Goal: Information Seeking & Learning: Compare options

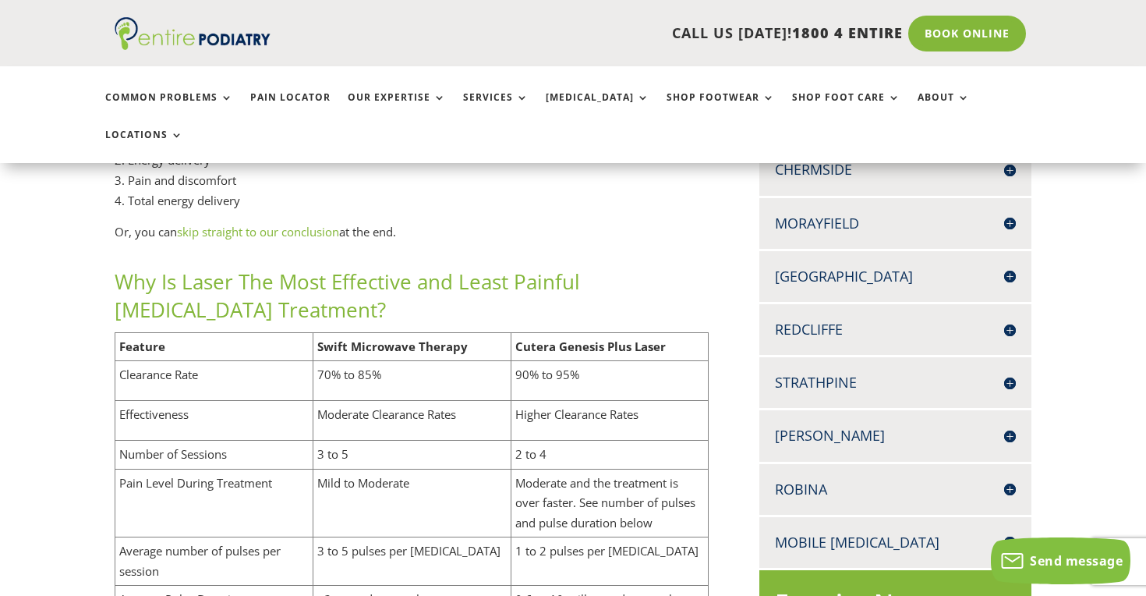
scroll to position [592, 0]
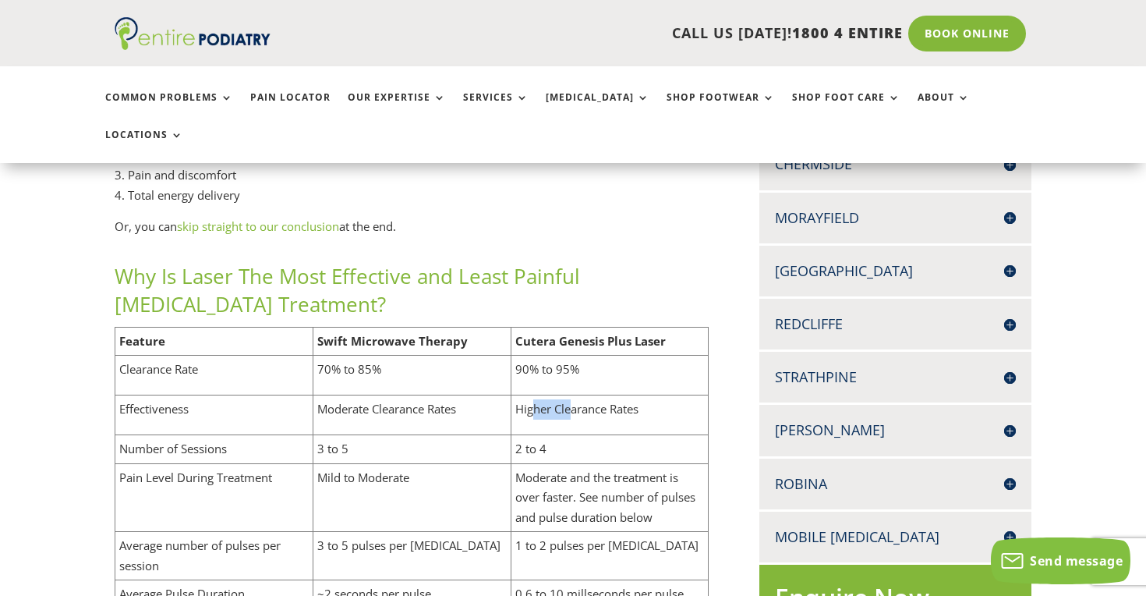
drag, startPoint x: 571, startPoint y: 334, endPoint x: 534, endPoint y: 327, distance: 37.3
click at [533, 399] on p "Higher Clearance Rates" at bounding box center [609, 409] width 189 height 20
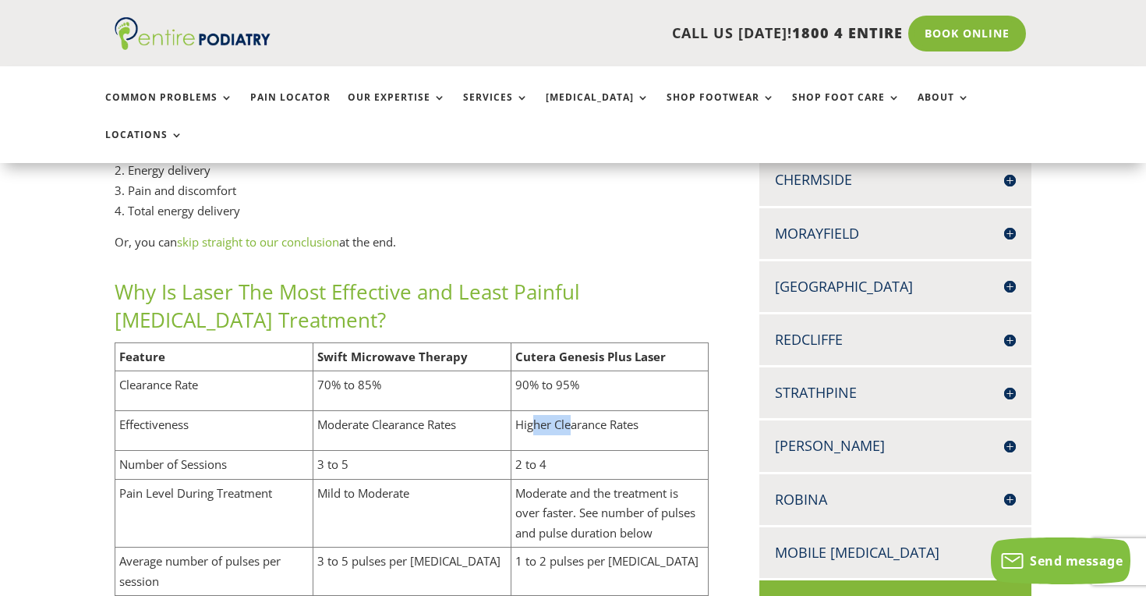
scroll to position [571, 0]
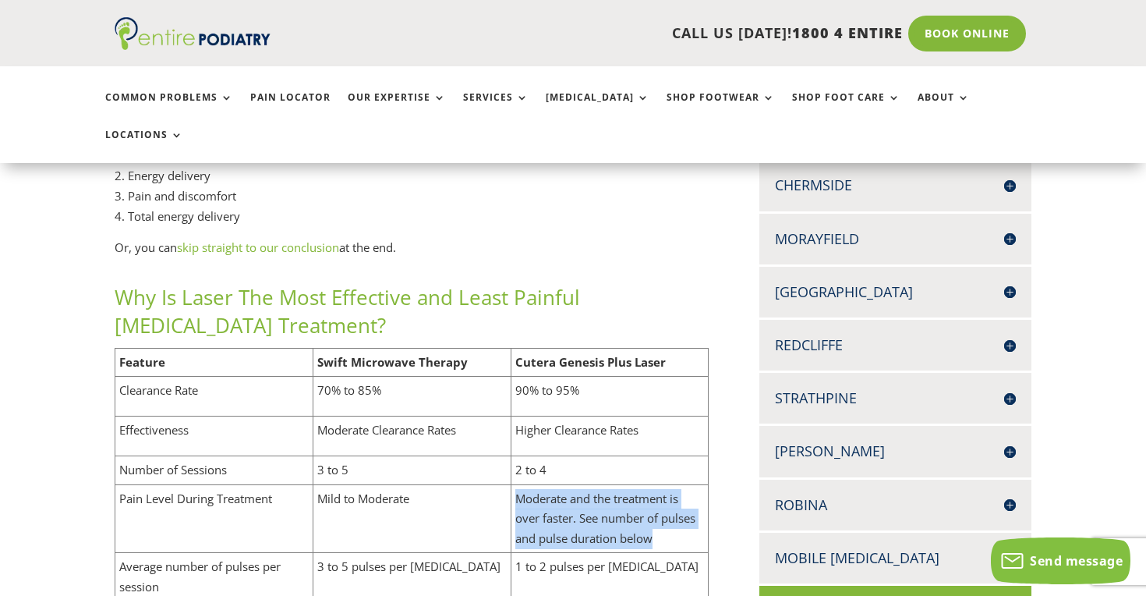
drag, startPoint x: 667, startPoint y: 454, endPoint x: 550, endPoint y: 402, distance: 128.1
click at [550, 484] on td "Moderate and the treatment is over faster. See number of pulses and pulse durat…" at bounding box center [610, 518] width 198 height 69
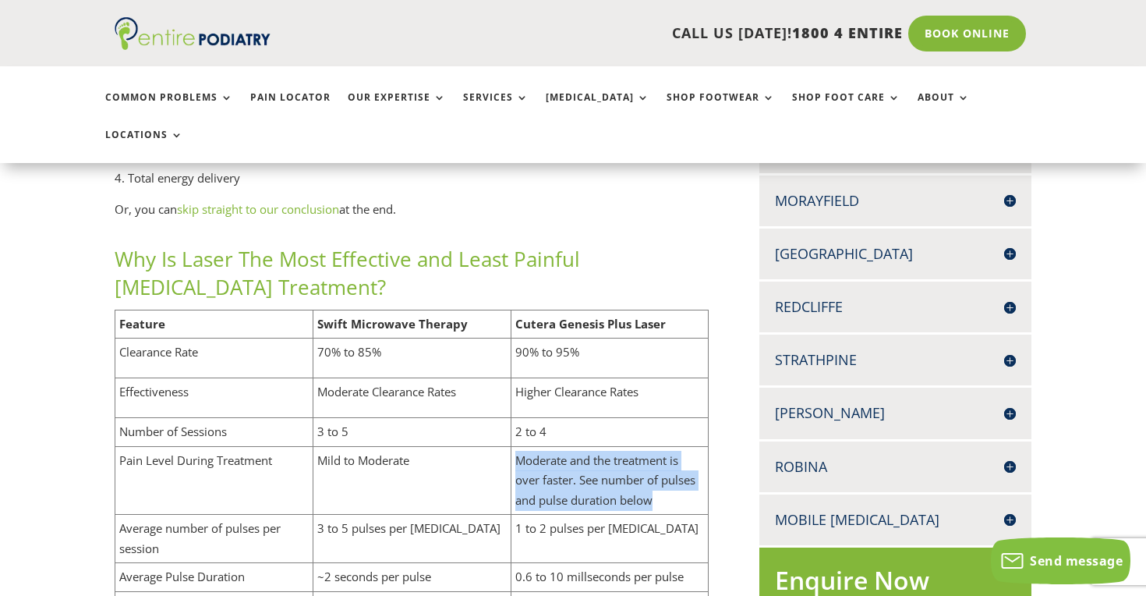
scroll to position [610, 0]
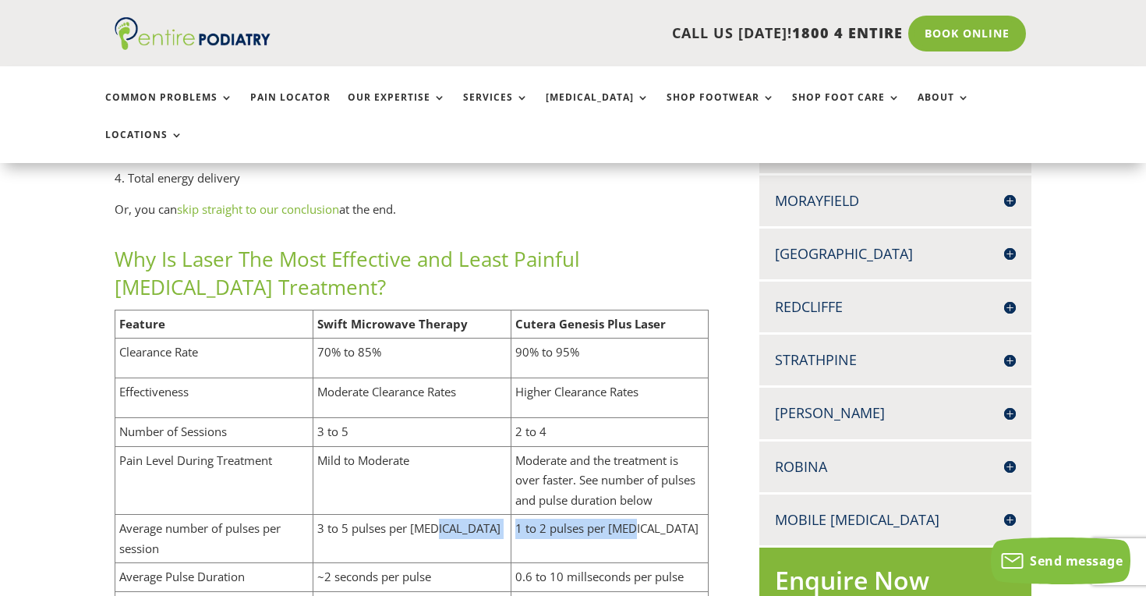
drag, startPoint x: 574, startPoint y: 460, endPoint x: 449, endPoint y: 435, distance: 127.2
click at [449, 514] on tr "Average number of pulses per session 3 to 5 pulses per [MEDICAL_DATA] 1 to 2 pu…" at bounding box center [411, 538] width 593 height 48
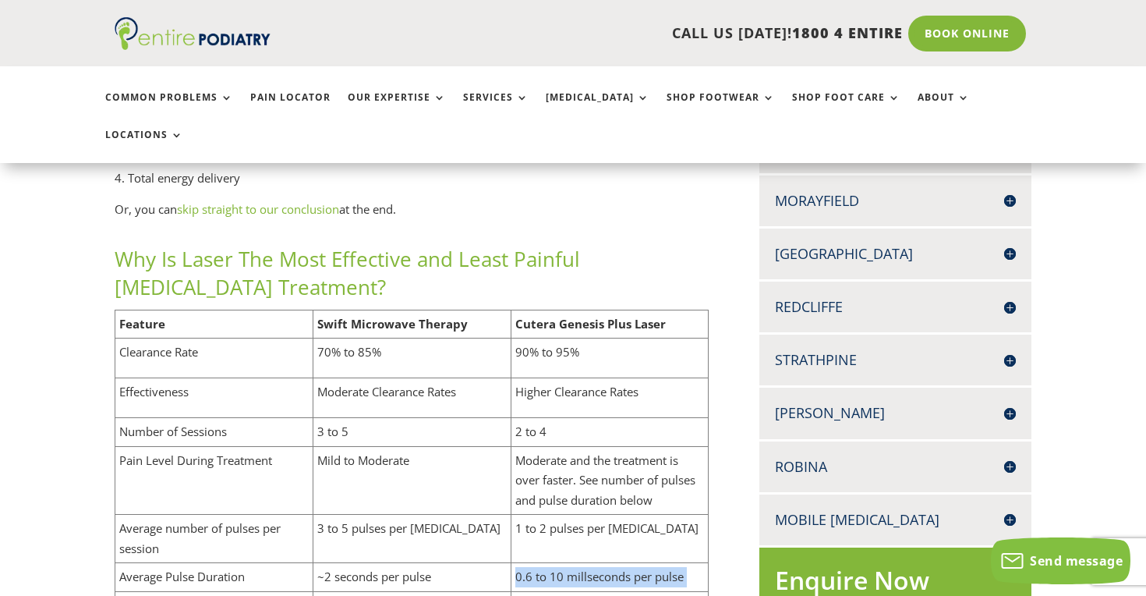
drag, startPoint x: 543, startPoint y: 516, endPoint x: 505, endPoint y: 504, distance: 39.2
click at [505, 504] on tbody "Feature Swift Microwave Therapy Cutera Genesis Plus Laser Clearance Rate 70% to…" at bounding box center [411, 478] width 593 height 338
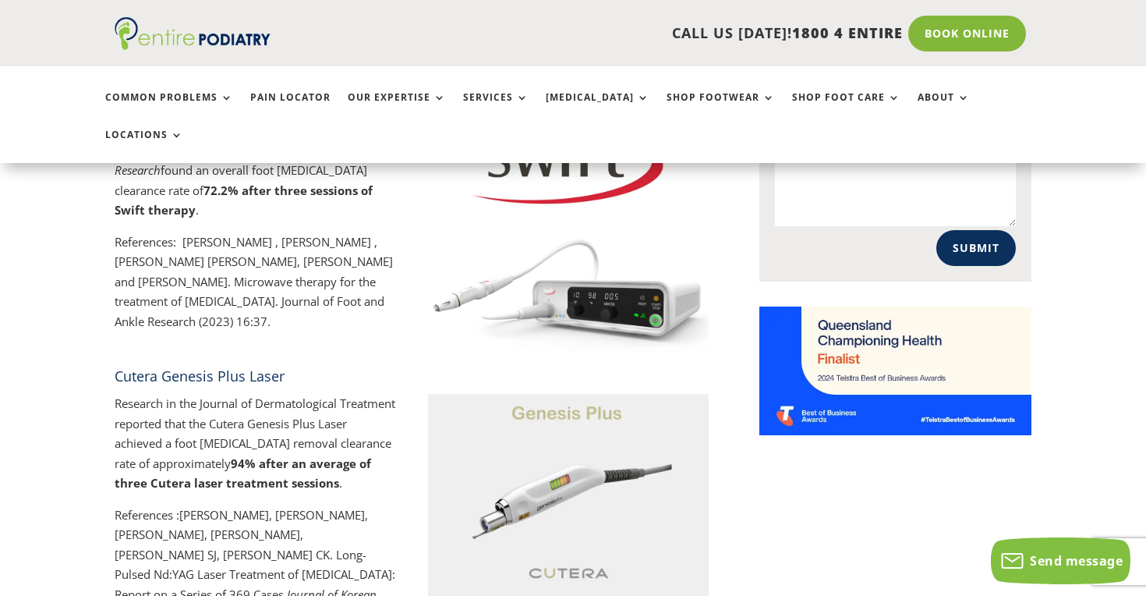
scroll to position [1229, 0]
drag, startPoint x: 312, startPoint y: 395, endPoint x: 312, endPoint y: 373, distance: 22.6
click at [312, 394] on p "Research in the Journal of Dermatological Treatment reported that the Cutera Ge…" at bounding box center [255, 449] width 281 height 111
click at [309, 394] on p "Research in the Journal of Dermatological Treatment reported that the Cutera Ge…" at bounding box center [255, 449] width 281 height 111
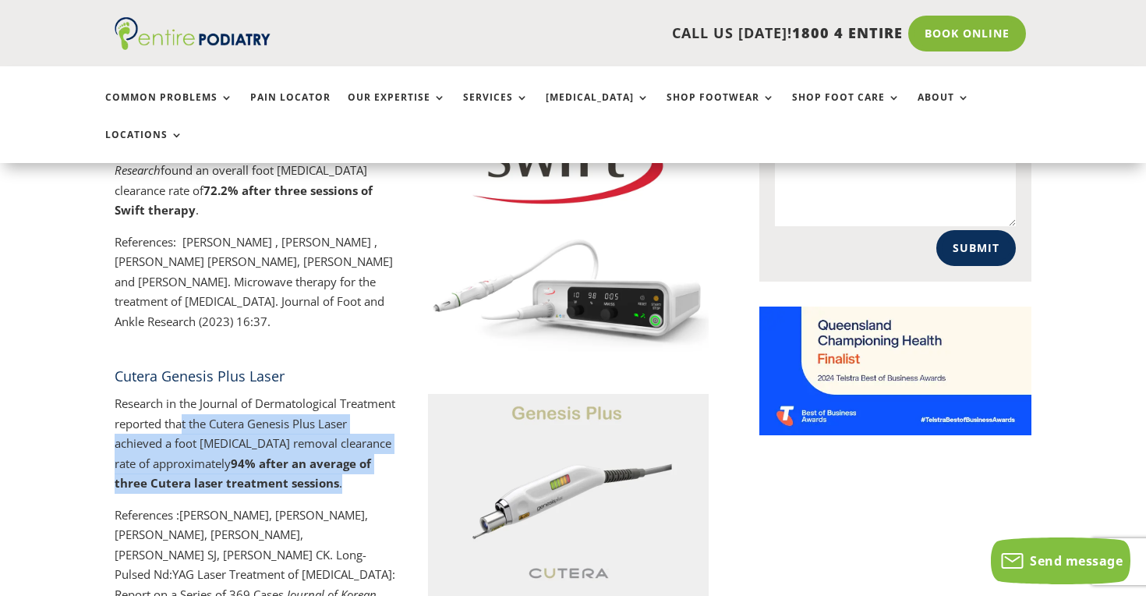
drag, startPoint x: 312, startPoint y: 403, endPoint x: 239, endPoint y: 330, distance: 103.1
click at [241, 394] on p "Research in the Journal of Dermatological Treatment reported that the Cutera Ge…" at bounding box center [255, 449] width 281 height 111
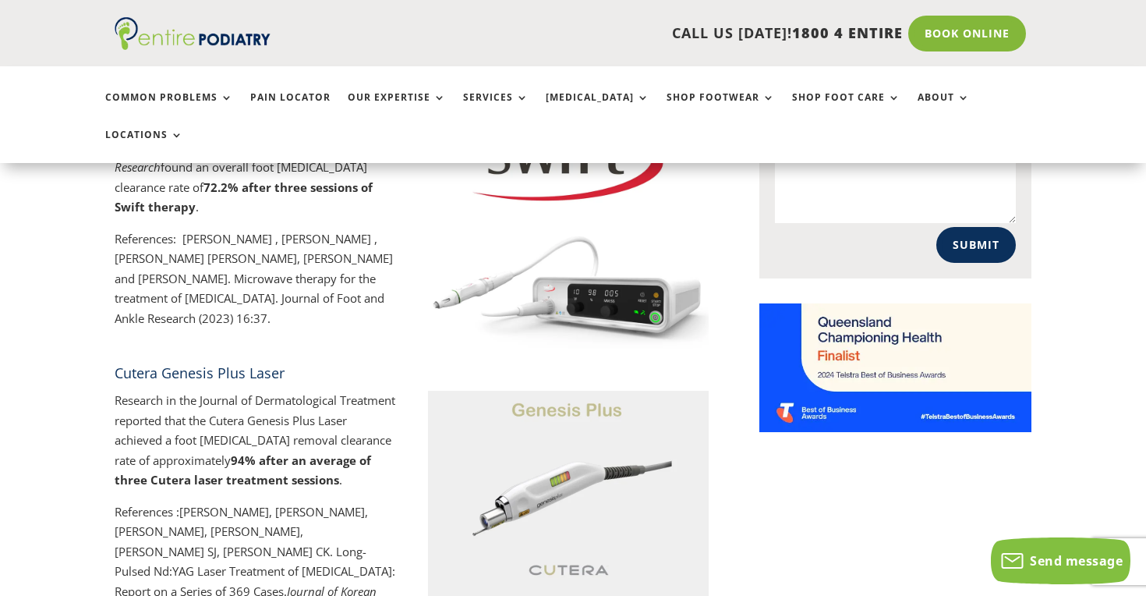
click at [239, 391] on p "Research in the Journal of Dermatological Treatment reported that the Cutera Ge…" at bounding box center [255, 446] width 281 height 111
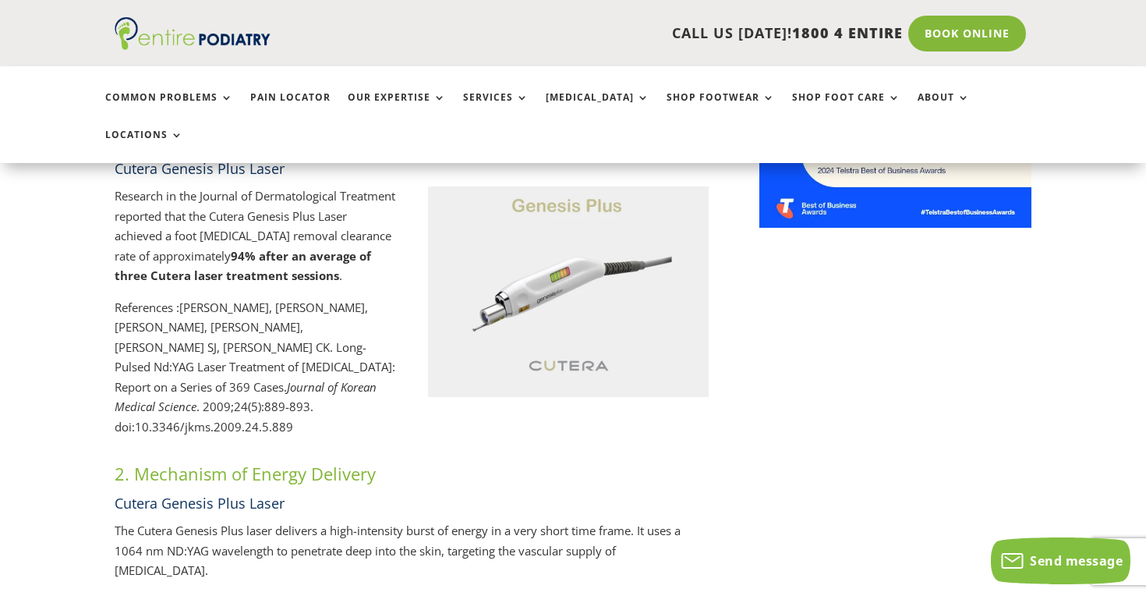
drag, startPoint x: 299, startPoint y: 411, endPoint x: 299, endPoint y: 370, distance: 40.5
click at [299, 521] on p "The Cutera Genesis Plus laser delivers a high-intensity burst of energy in a ve…" at bounding box center [412, 557] width 594 height 72
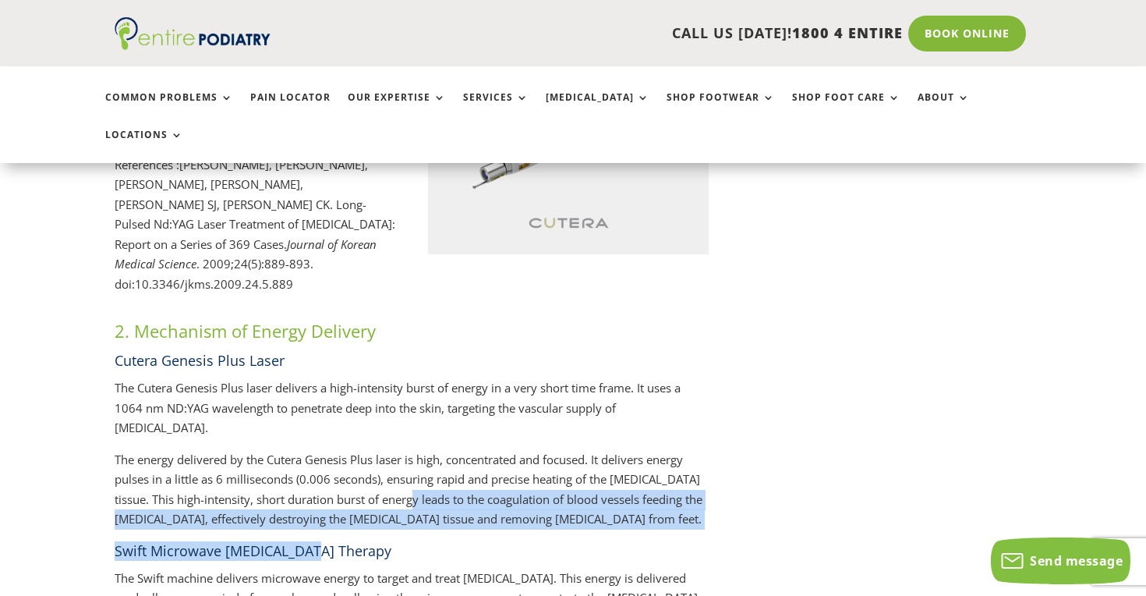
drag, startPoint x: 366, startPoint y: 399, endPoint x: 359, endPoint y: 367, distance: 32.9
click at [359, 367] on div "2. Mechanism of Energy Delivery Cutera Genesis Plus Laser The Cutera Genesis Pl…" at bounding box center [412, 483] width 594 height 329
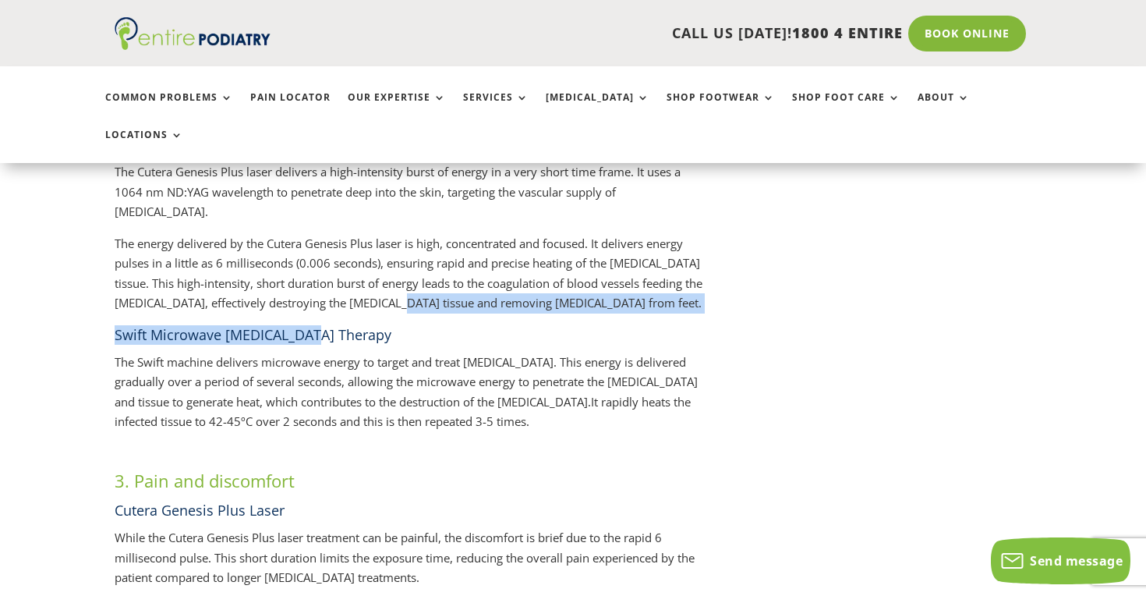
scroll to position [1821, 0]
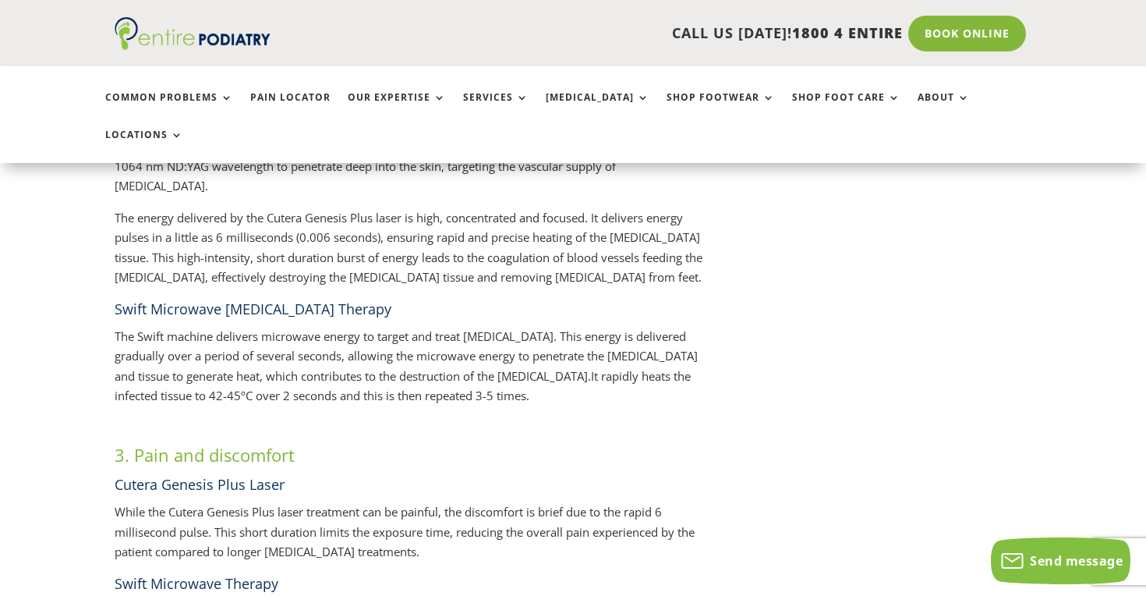
drag, startPoint x: 320, startPoint y: 412, endPoint x: 320, endPoint y: 387, distance: 24.9
click at [320, 502] on p "While the Cutera Genesis Plus laser treatment can be painful, the discomfort is…" at bounding box center [412, 538] width 594 height 72
click at [330, 502] on p "While the Cutera Genesis Plus laser treatment can be painful, the discomfort is…" at bounding box center [412, 538] width 594 height 72
drag, startPoint x: 411, startPoint y: 393, endPoint x: 420, endPoint y: 401, distance: 12.2
click at [420, 502] on p "While the Cutera Genesis Plus laser treatment can be painful, the discomfort is…" at bounding box center [412, 538] width 594 height 72
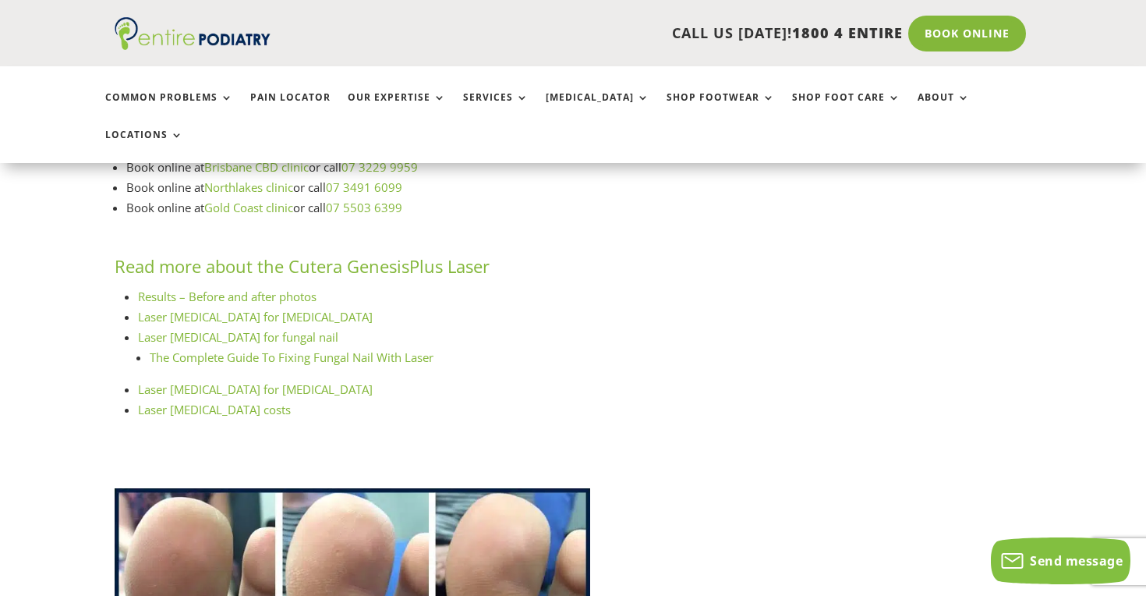
scroll to position [4437, 0]
